Goal: Navigation & Orientation: Find specific page/section

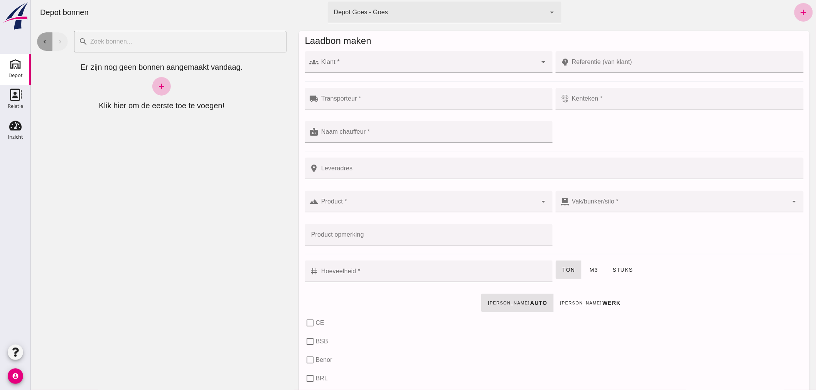
click at [44, 40] on icon "chevron_left" at bounding box center [44, 41] width 7 height 7
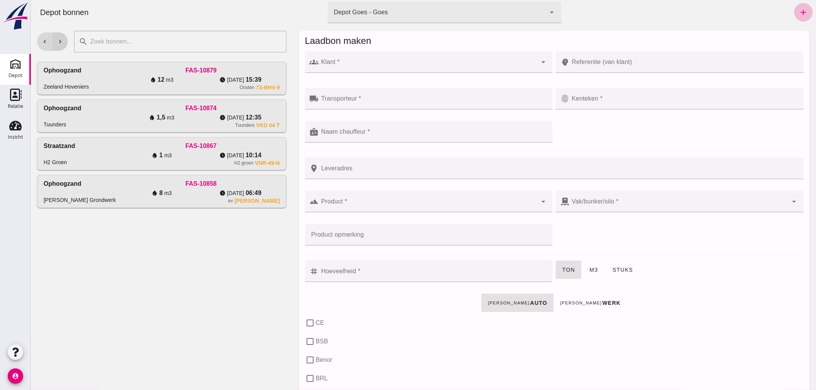
click at [59, 39] on icon "chevron_right" at bounding box center [59, 41] width 7 height 7
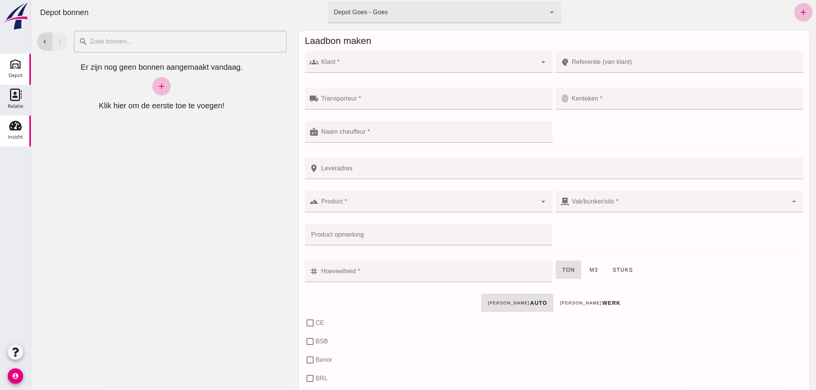
click at [13, 127] on use at bounding box center [15, 126] width 12 height 10
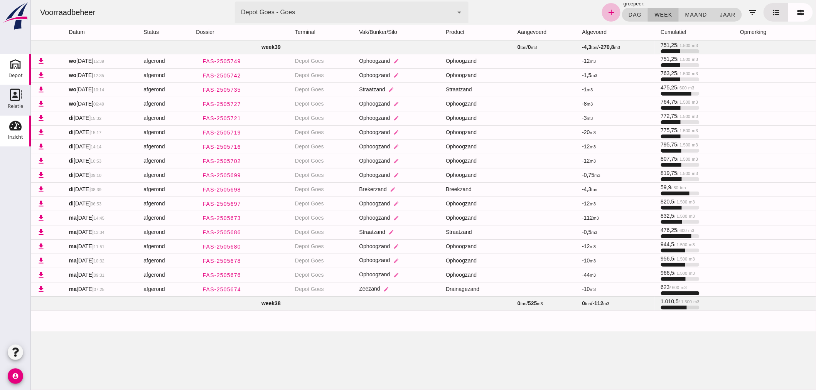
click at [16, 67] on use at bounding box center [15, 64] width 12 height 12
